Goal: Task Accomplishment & Management: Manage account settings

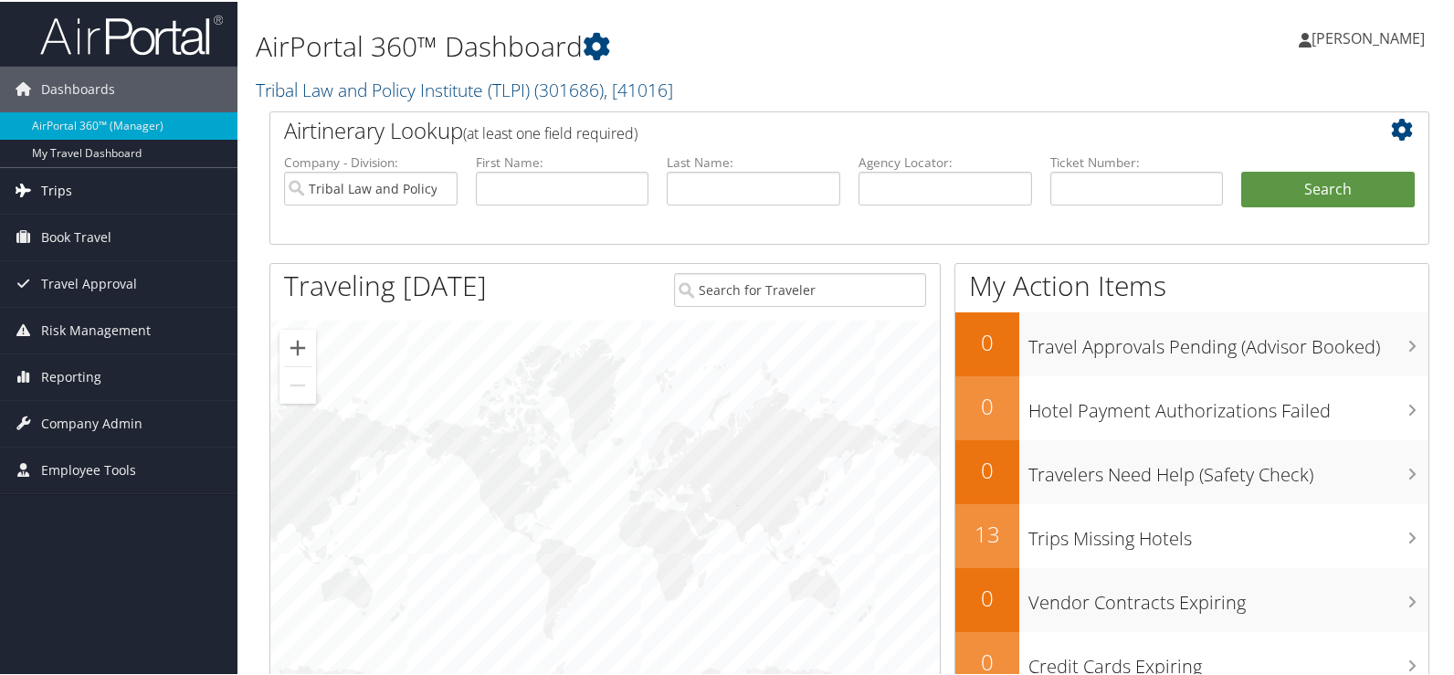
click at [59, 185] on span "Trips" at bounding box center [56, 189] width 31 height 46
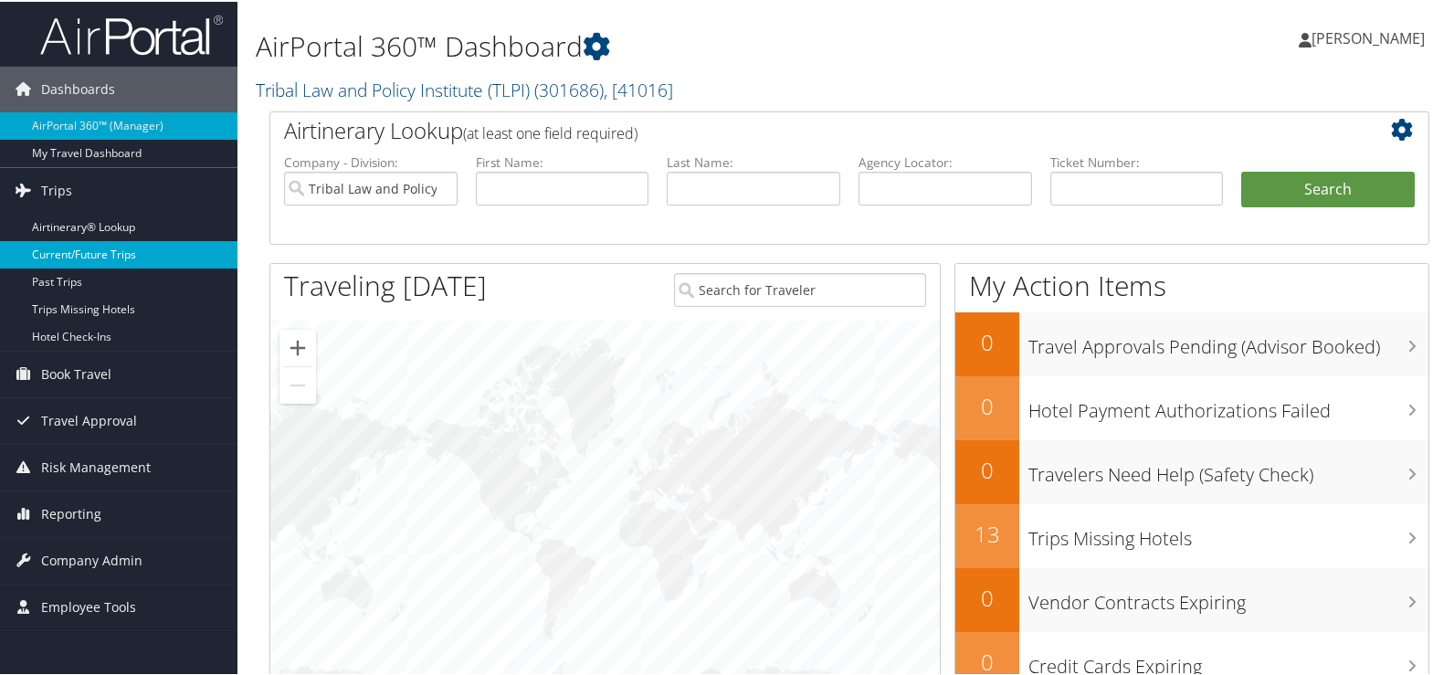
click at [94, 248] on link "Current/Future Trips" at bounding box center [119, 252] width 238 height 27
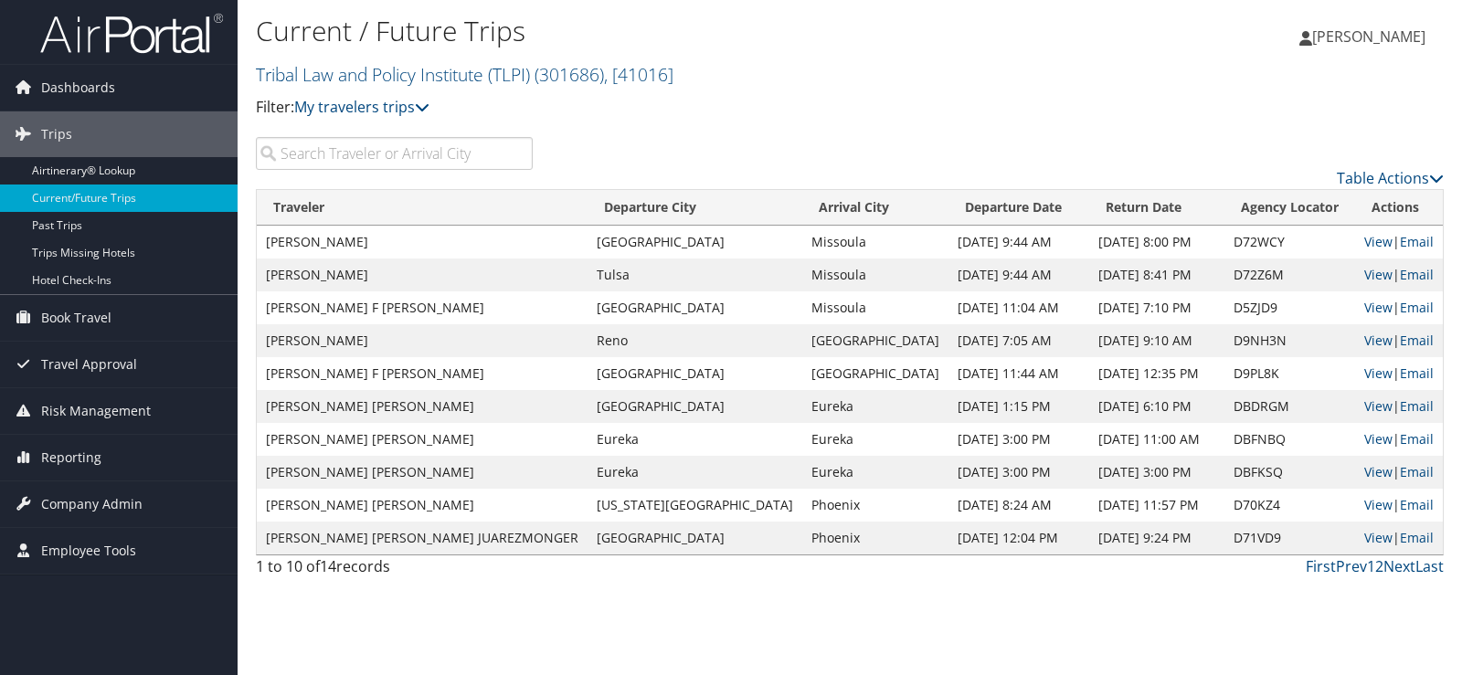
click at [1363, 37] on span "[PERSON_NAME]" at bounding box center [1368, 36] width 113 height 20
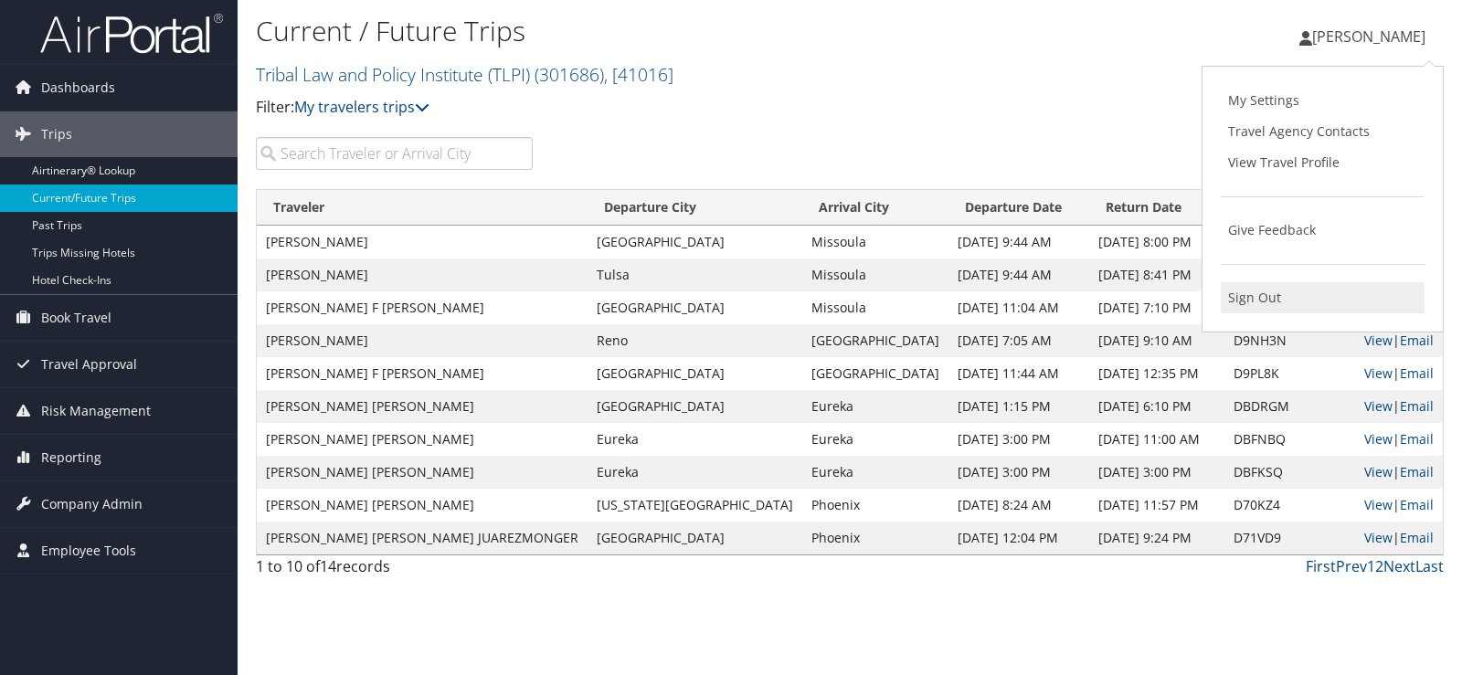
click at [1264, 301] on link "Sign Out" at bounding box center [1323, 297] width 204 height 31
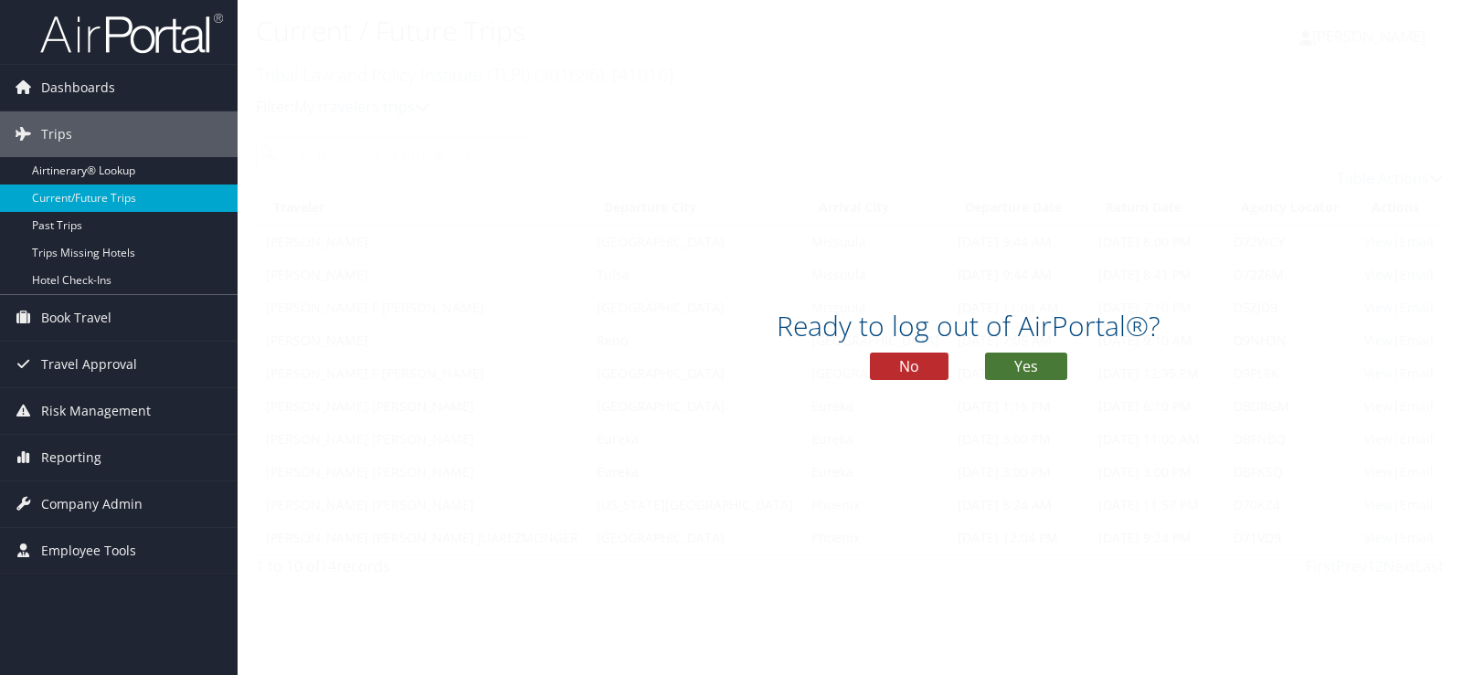
click at [1028, 361] on button "Yes" at bounding box center [1026, 366] width 82 height 27
